Goal: Information Seeking & Learning: Learn about a topic

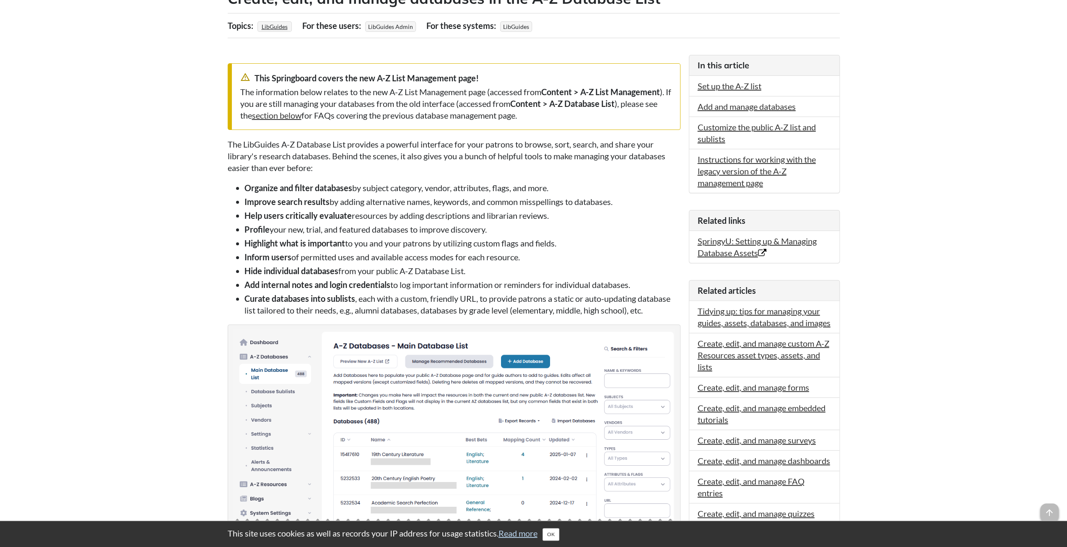
scroll to position [168, 0]
click at [717, 240] on link "SpringyU: Setting up & Managing Database Assets Opens in new window" at bounding box center [757, 247] width 119 height 22
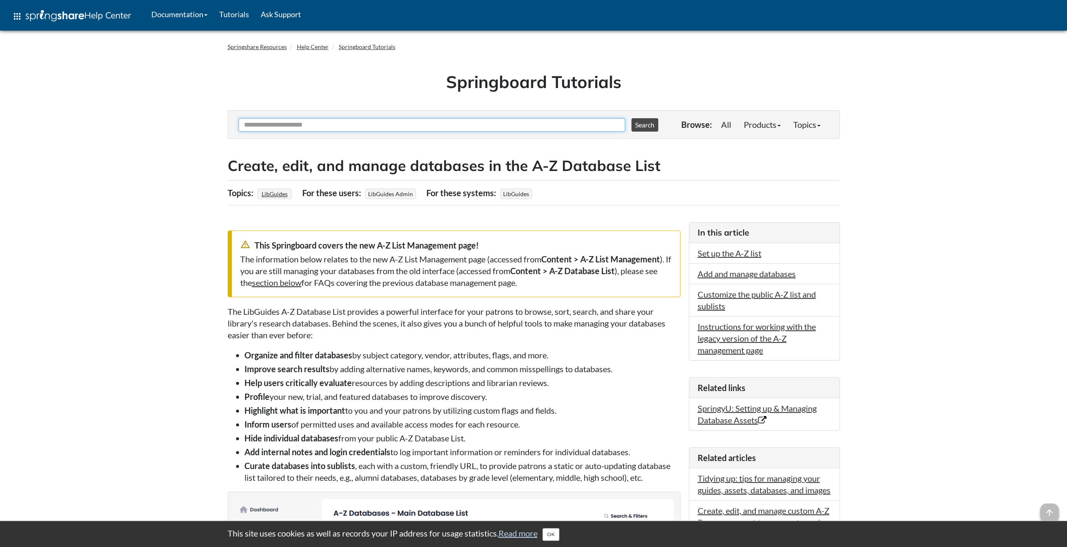
click at [443, 121] on input "Ask Another Question" at bounding box center [432, 124] width 387 height 13
type input "**********"
click at [632, 118] on button "Search" at bounding box center [645, 124] width 27 height 13
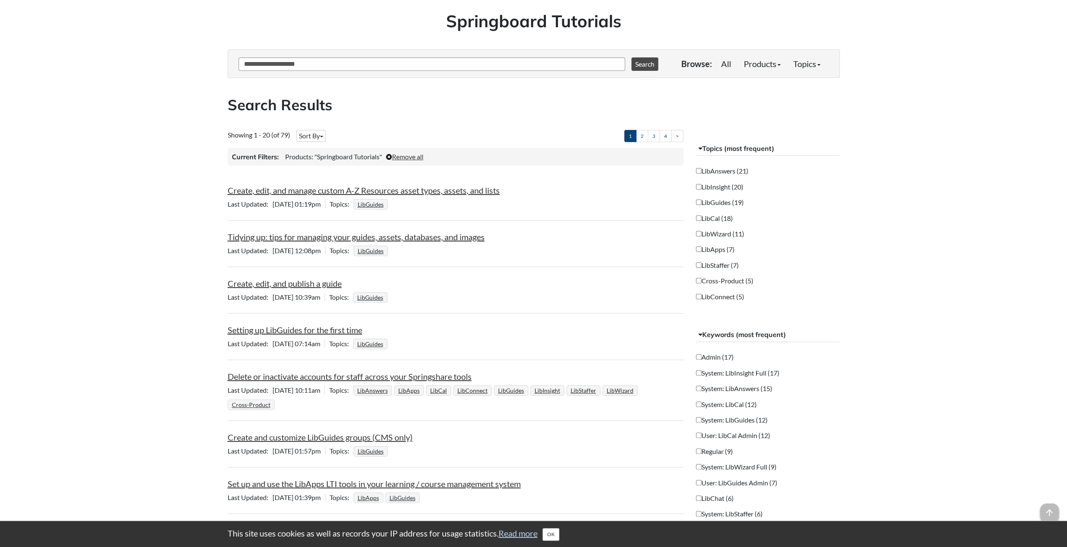
scroll to position [84, 0]
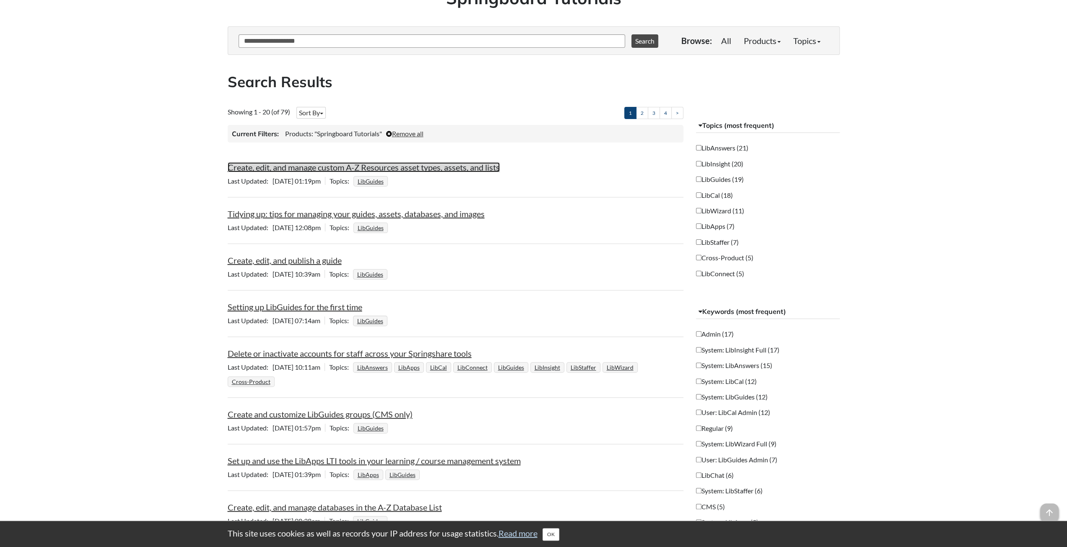
click at [336, 170] on link "Create, edit, and manage custom A-Z Resources asset types, assets, and lists" at bounding box center [364, 167] width 272 height 10
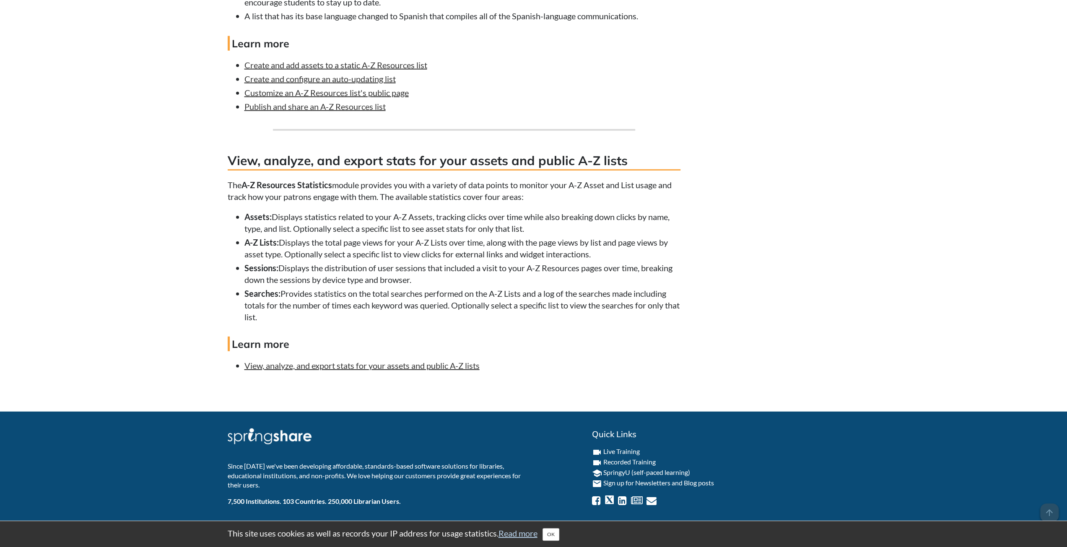
scroll to position [1960, 0]
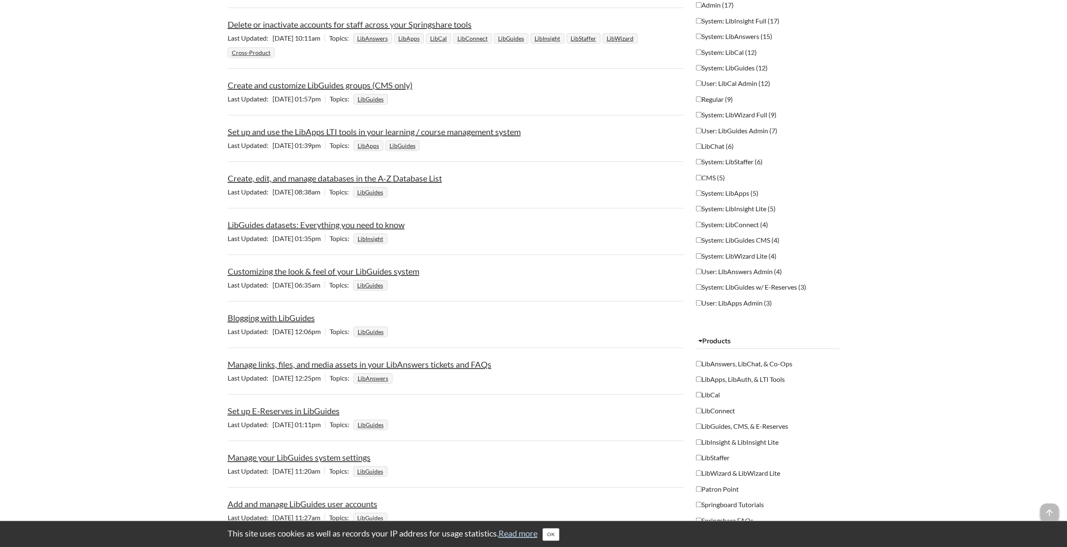
scroll to position [419, 0]
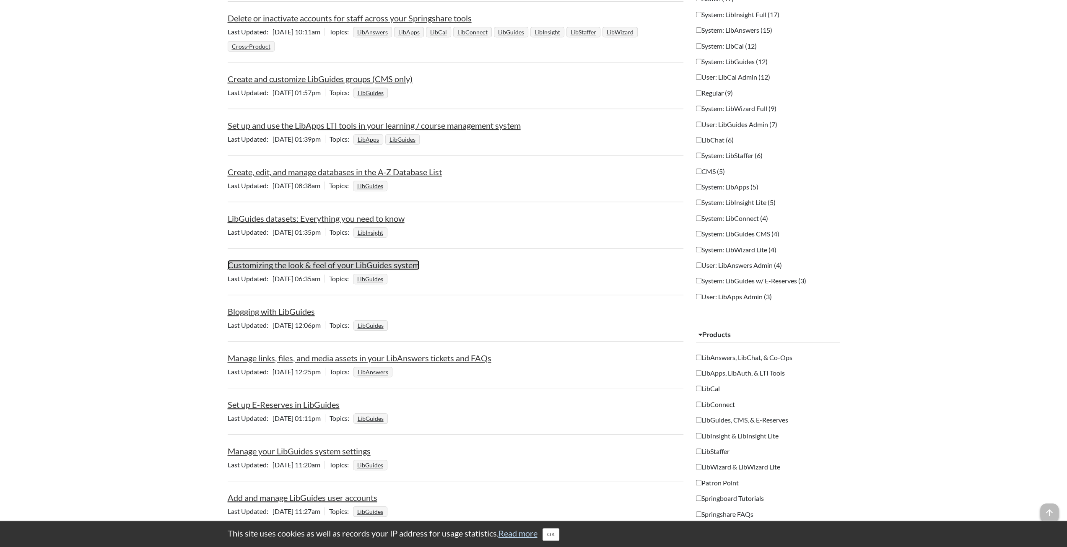
click at [259, 262] on link "Customizing the look & feel of your LibGuides system" at bounding box center [324, 265] width 192 height 10
